Goal: Information Seeking & Learning: Learn about a topic

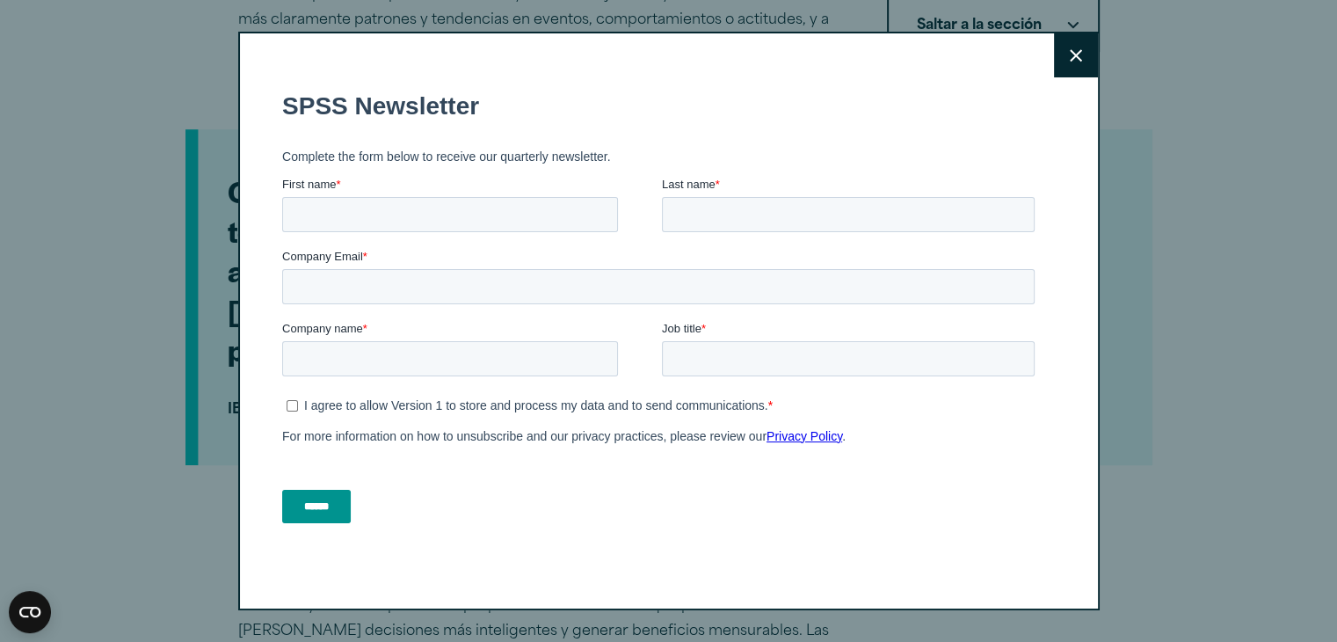
scroll to position [879, 0]
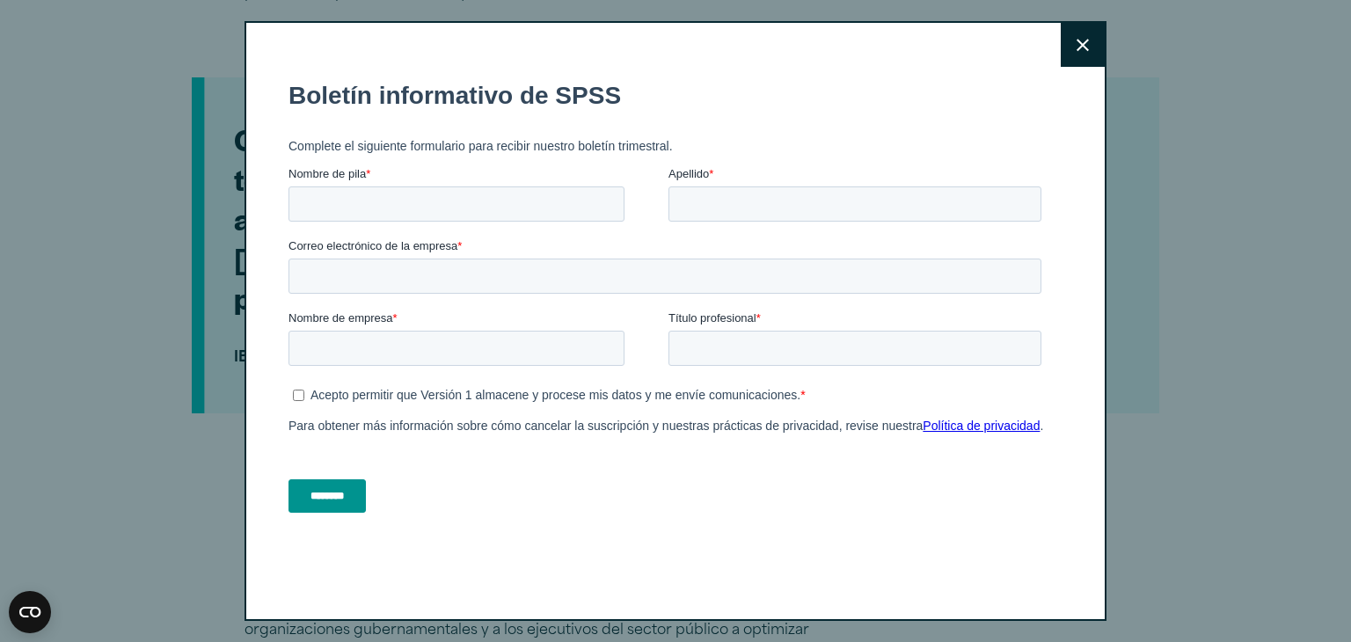
drag, startPoint x: 1350, startPoint y: 36, endPoint x: 1344, endPoint y: 163, distance: 126.8
click at [1083, 46] on button "Cerca" at bounding box center [1082, 45] width 44 height 44
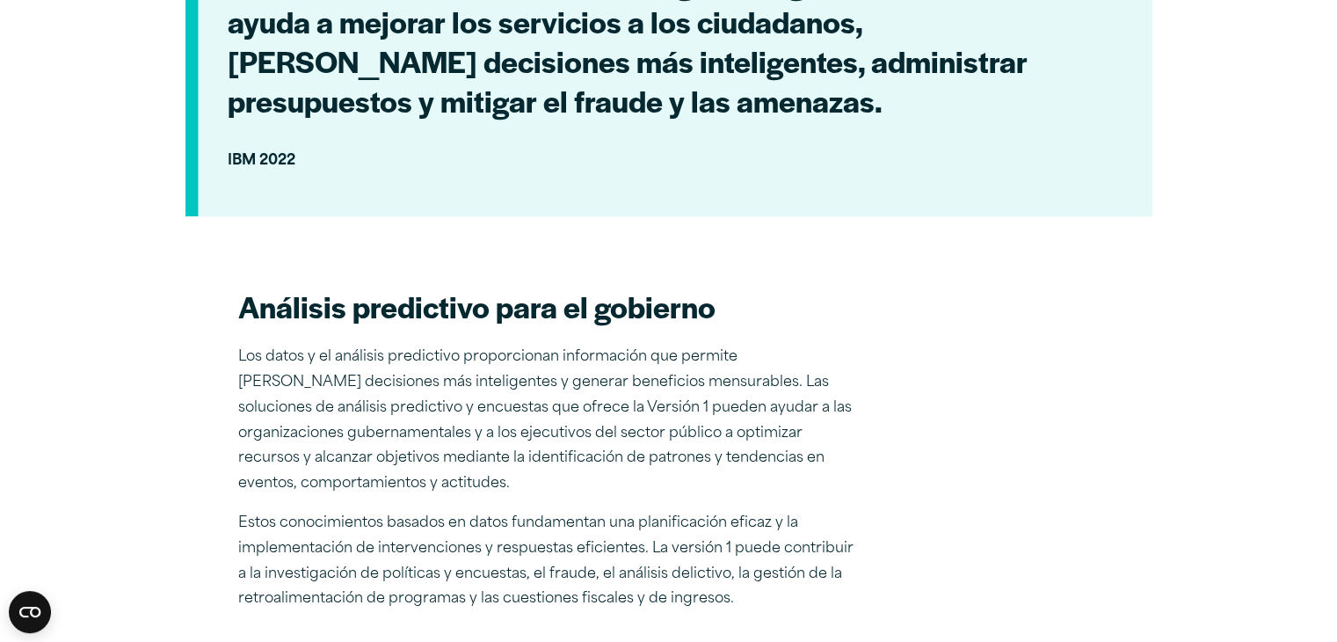
scroll to position [1171, 0]
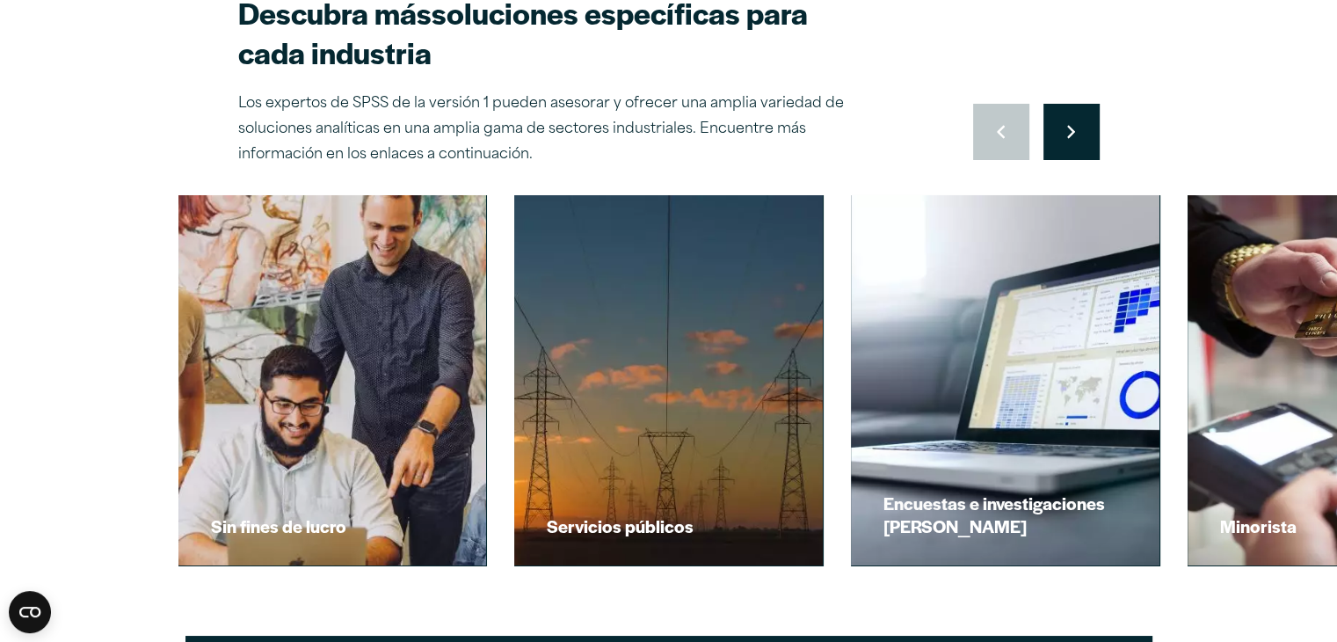
scroll to position [7037, 0]
